Goal: Transaction & Acquisition: Purchase product/service

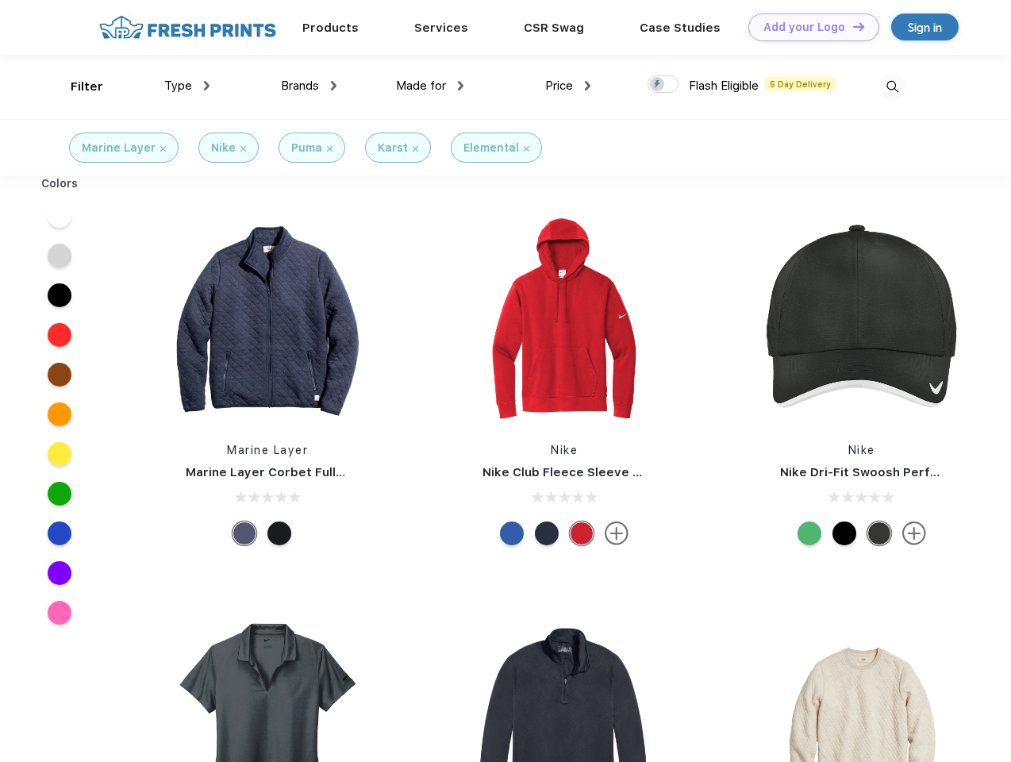
click at [808, 27] on link "Add your Logo Design Tool" at bounding box center [813, 27] width 131 height 28
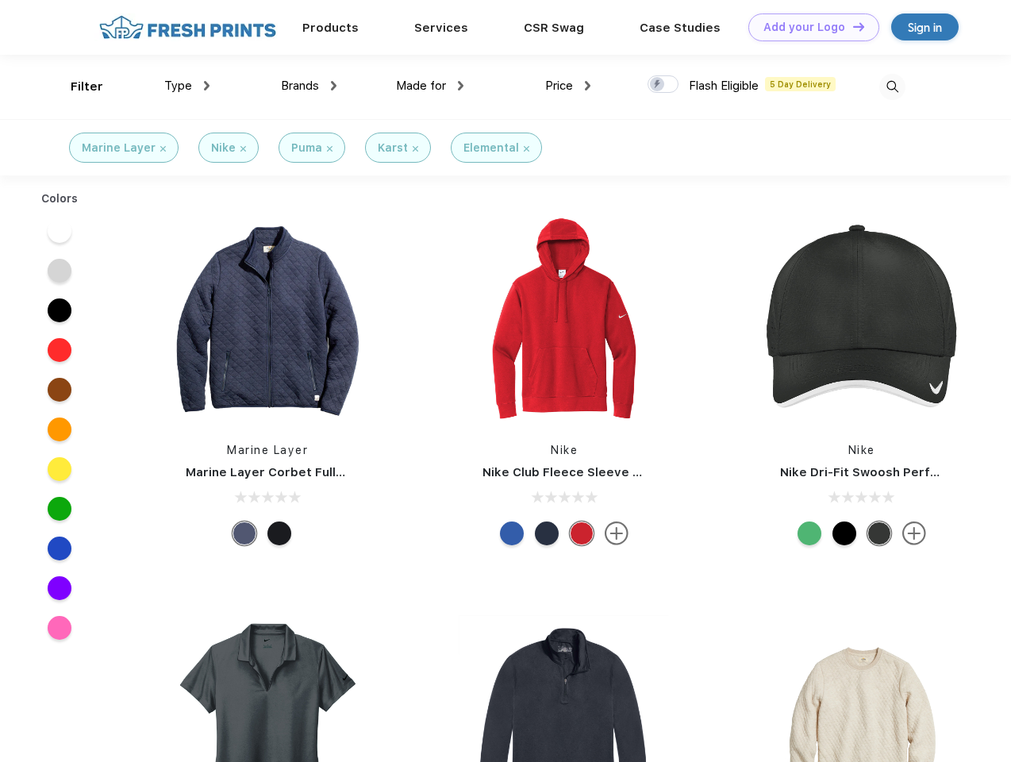
click at [0, 0] on div "Design Tool" at bounding box center [0, 0] width 0 height 0
click at [851, 26] on link "Add your Logo Design Tool" at bounding box center [813, 27] width 131 height 28
click at [76, 86] on div "Filter" at bounding box center [87, 87] width 33 height 18
click at [187, 86] on span "Type" at bounding box center [178, 86] width 28 height 14
click at [309, 86] on span "Brands" at bounding box center [300, 86] width 38 height 14
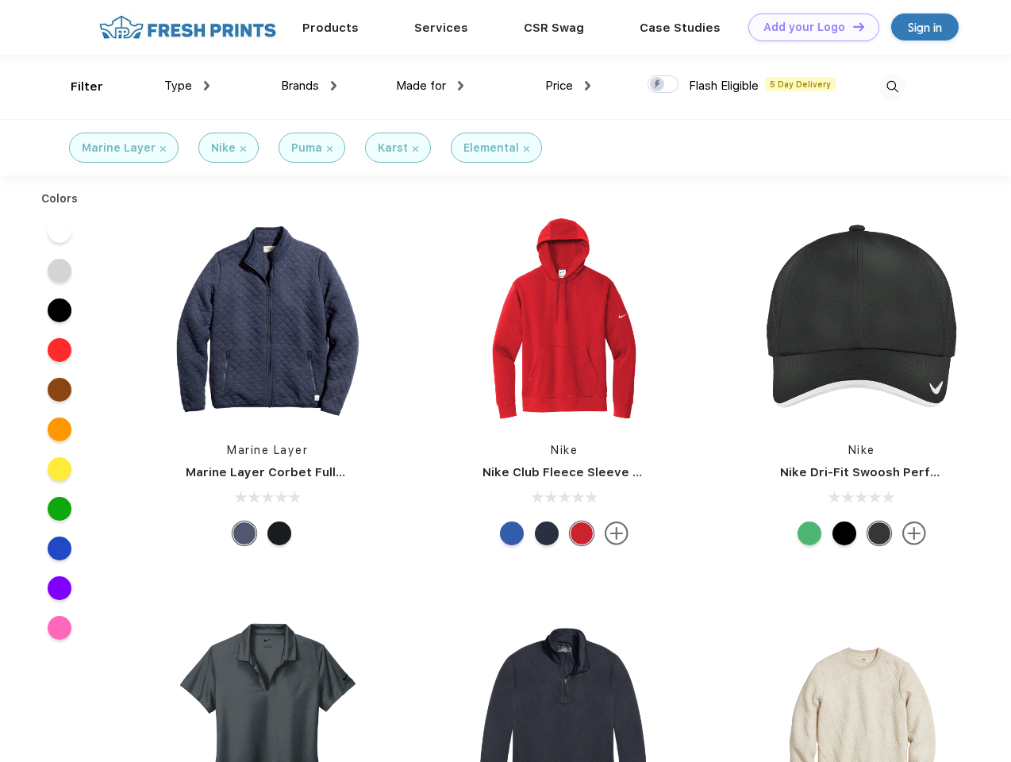
click at [430, 86] on span "Made for" at bounding box center [421, 86] width 50 height 14
click at [568, 86] on span "Price" at bounding box center [559, 86] width 28 height 14
click at [663, 85] on div at bounding box center [662, 83] width 31 height 17
click at [658, 85] on input "checkbox" at bounding box center [652, 80] width 10 height 10
click at [892, 86] on img at bounding box center [892, 87] width 26 height 26
